Goal: Information Seeking & Learning: Find specific page/section

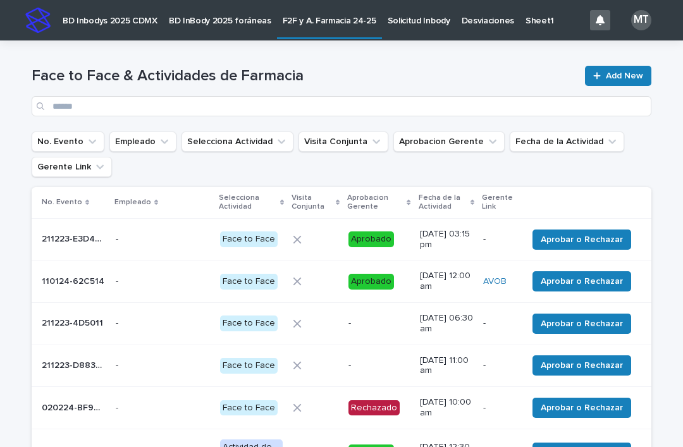
click at [332, 26] on link "F2F y A. Farmacia 24-25" at bounding box center [329, 18] width 105 height 37
click at [125, 138] on button "Empleado" at bounding box center [142, 142] width 67 height 20
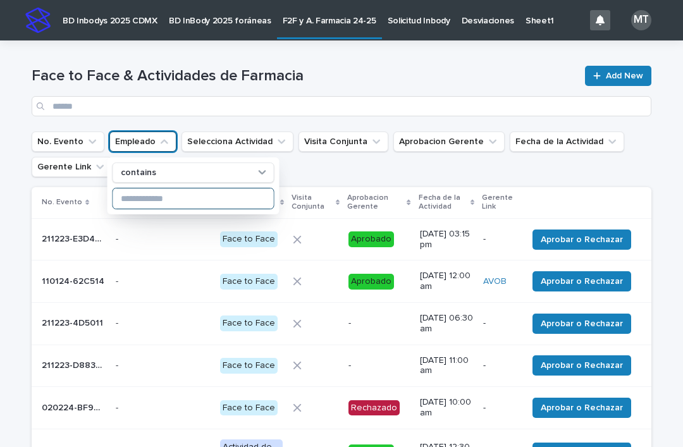
click at [220, 194] on input at bounding box center [193, 198] width 161 height 20
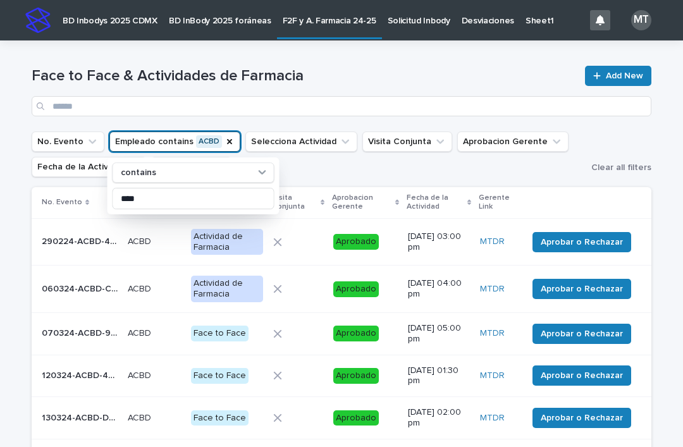
type input "****"
click at [667, 191] on div "Loading... Saving… Loading... Saving… Face to Face & Actividades de Farmacia Ad…" at bounding box center [341, 401] width 683 height 722
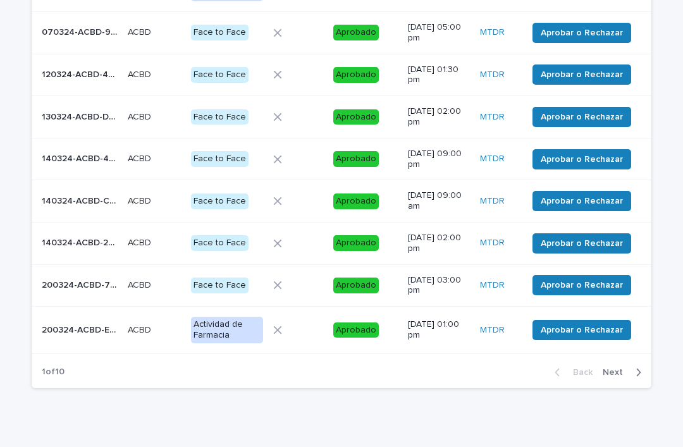
scroll to position [301, 0]
click at [625, 368] on span "Next" at bounding box center [617, 372] width 28 height 9
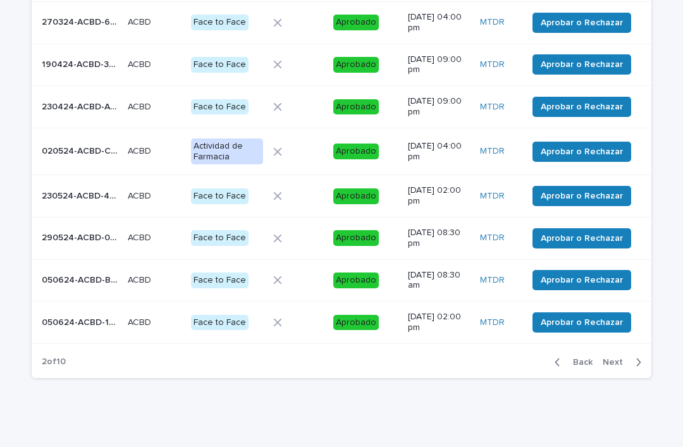
scroll to position [291, 0]
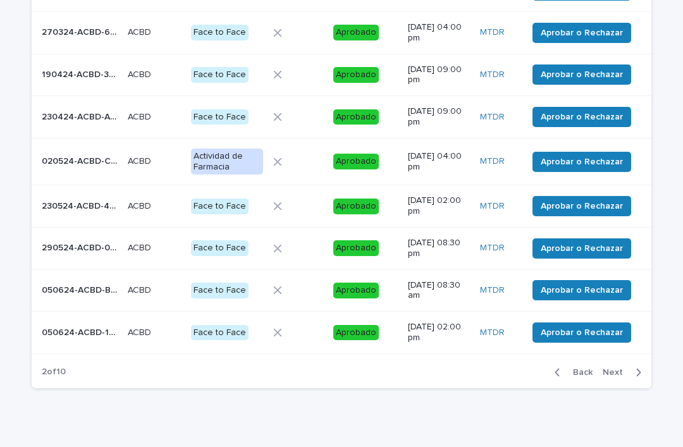
click at [629, 367] on button "Next" at bounding box center [625, 372] width 54 height 11
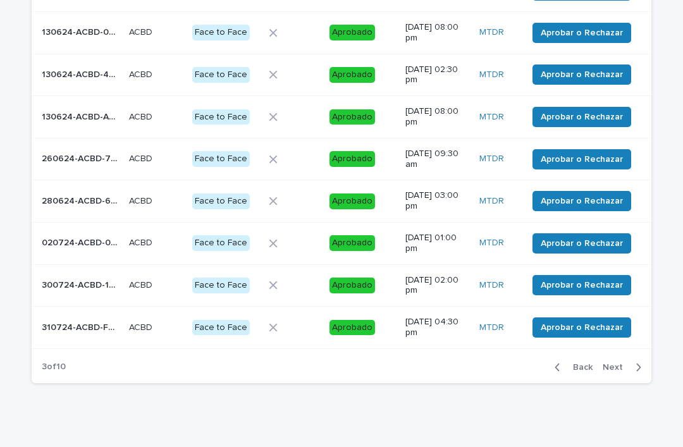
scroll to position [286, 0]
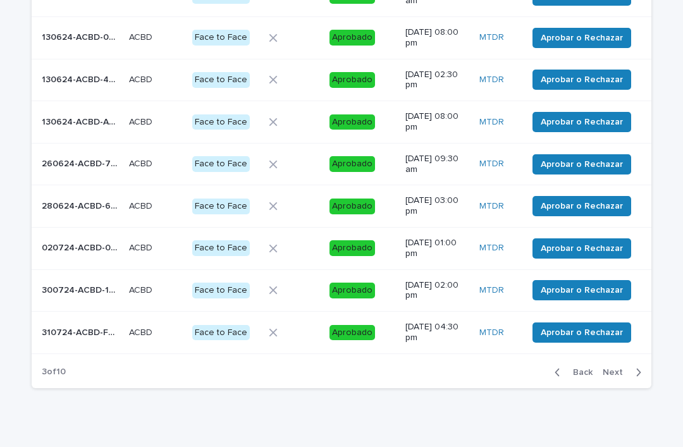
click at [636, 367] on icon "button" at bounding box center [639, 372] width 6 height 11
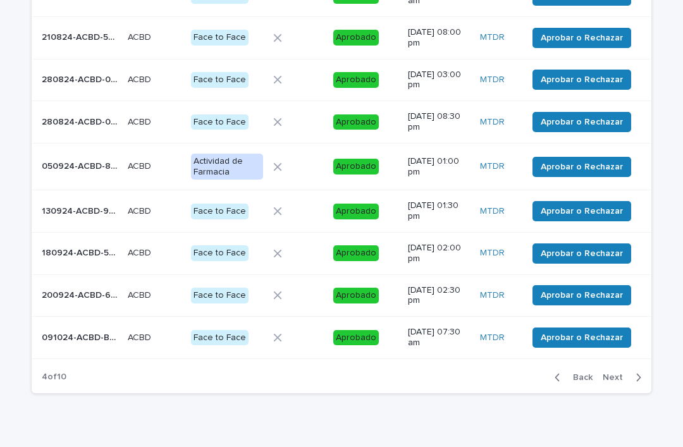
click at [623, 373] on span "Next" at bounding box center [617, 377] width 28 height 9
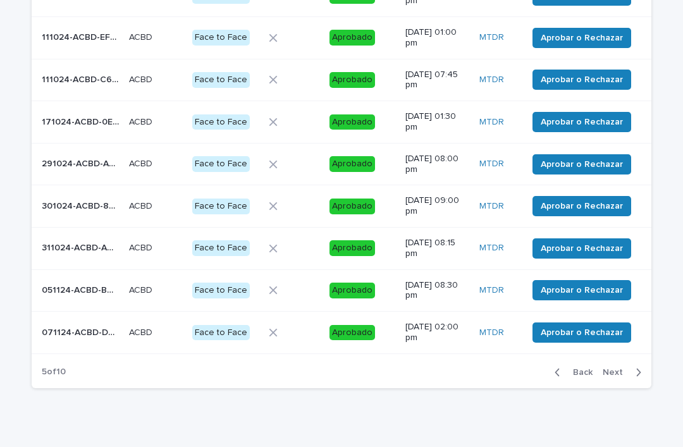
click at [628, 368] on span "Next" at bounding box center [617, 372] width 28 height 9
click at [625, 368] on span "Next" at bounding box center [617, 372] width 28 height 9
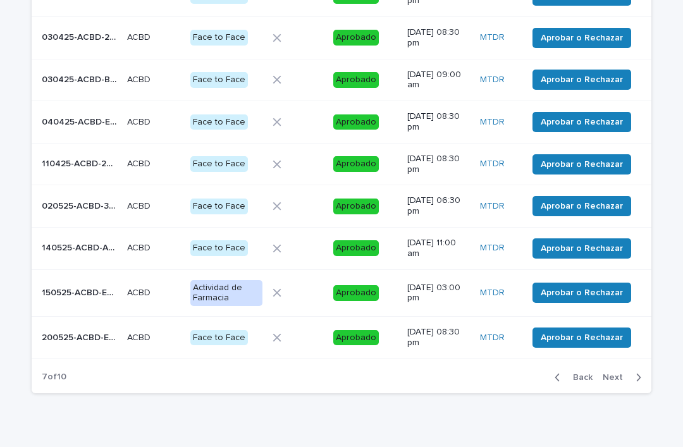
click at [628, 373] on span "Next" at bounding box center [617, 377] width 28 height 9
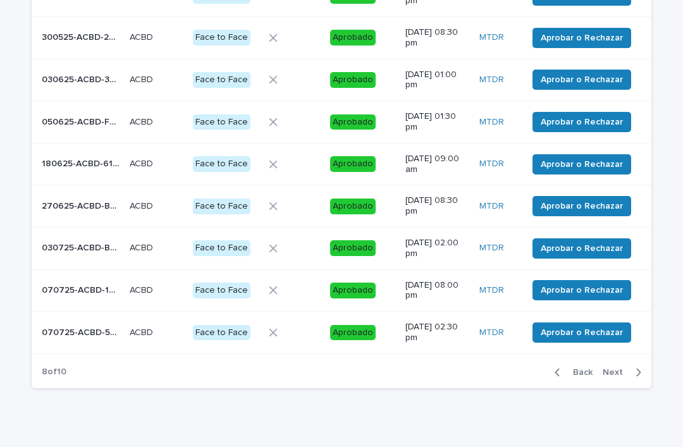
click at [625, 368] on span "Next" at bounding box center [617, 372] width 28 height 9
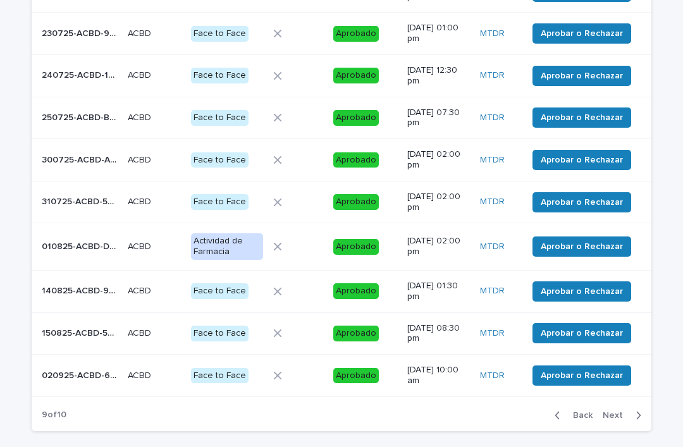
scroll to position [247, 0]
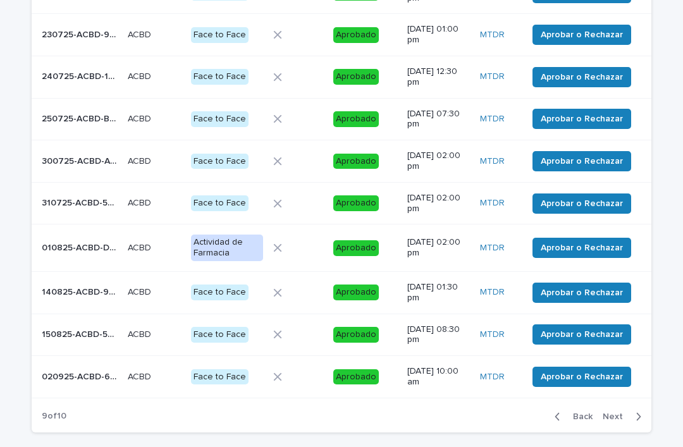
click at [632, 411] on div "button" at bounding box center [636, 416] width 11 height 11
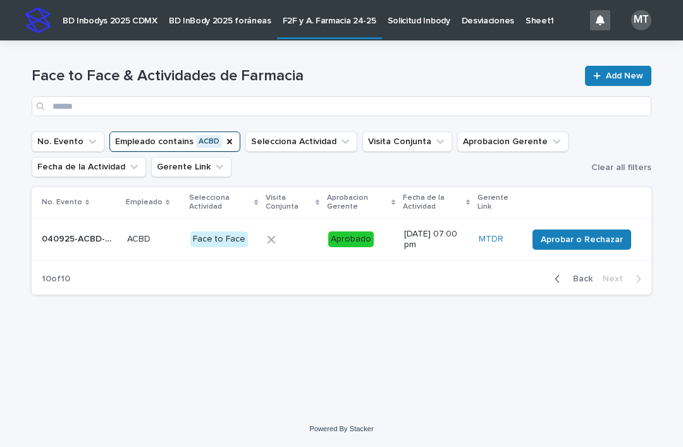
click at [559, 283] on icon "button" at bounding box center [558, 278] width 6 height 11
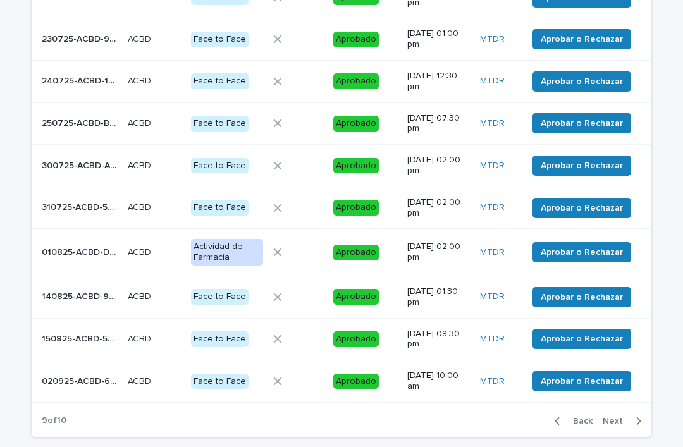
scroll to position [244, 0]
